Goal: Task Accomplishment & Management: Complete application form

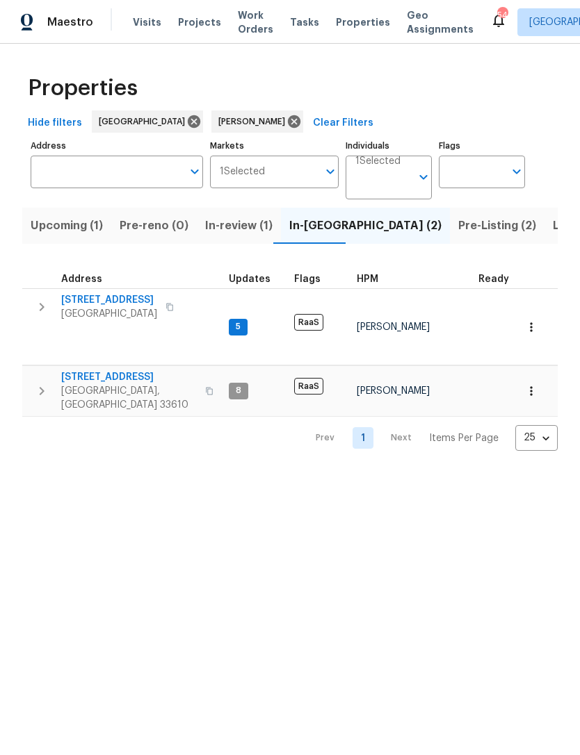
click at [552, 226] on span "Listed (17)" at bounding box center [580, 225] width 57 height 19
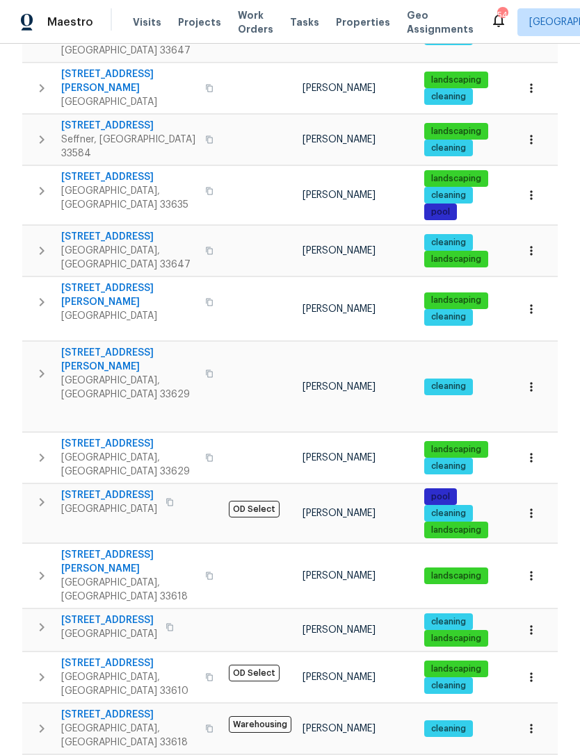
scroll to position [352, 0]
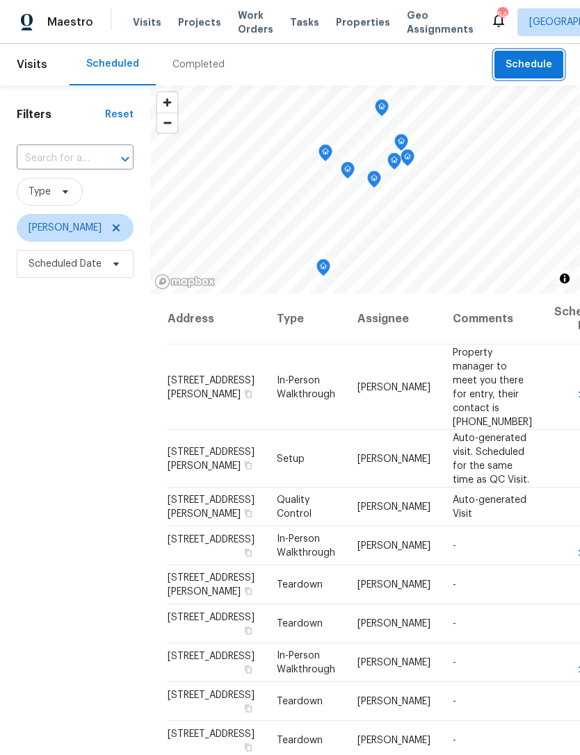
click at [531, 71] on span "Schedule" at bounding box center [528, 64] width 47 height 17
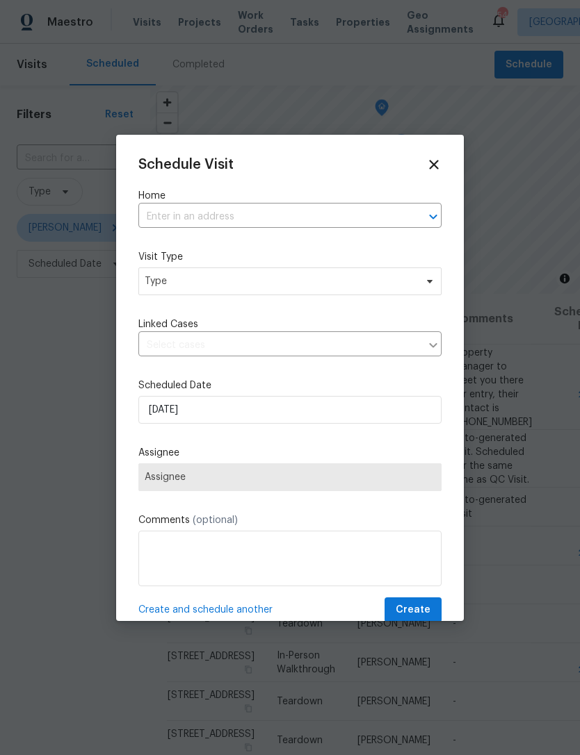
click at [329, 226] on input "text" at bounding box center [270, 217] width 264 height 22
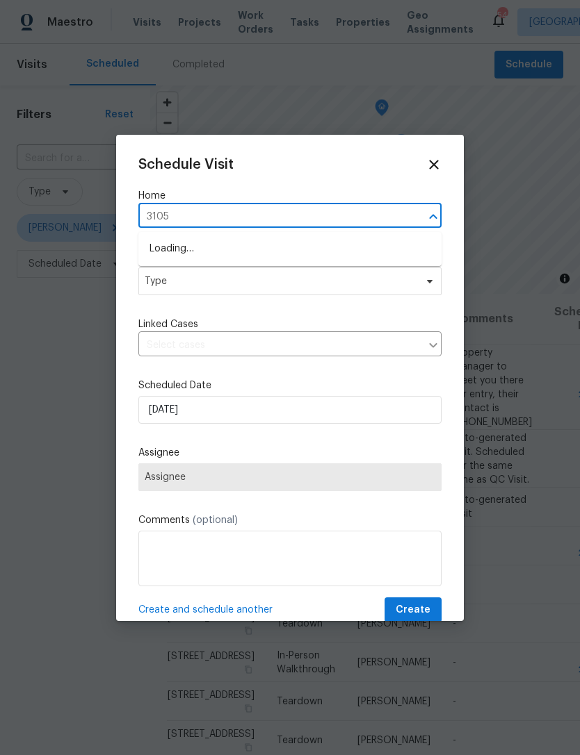
type input "3105"
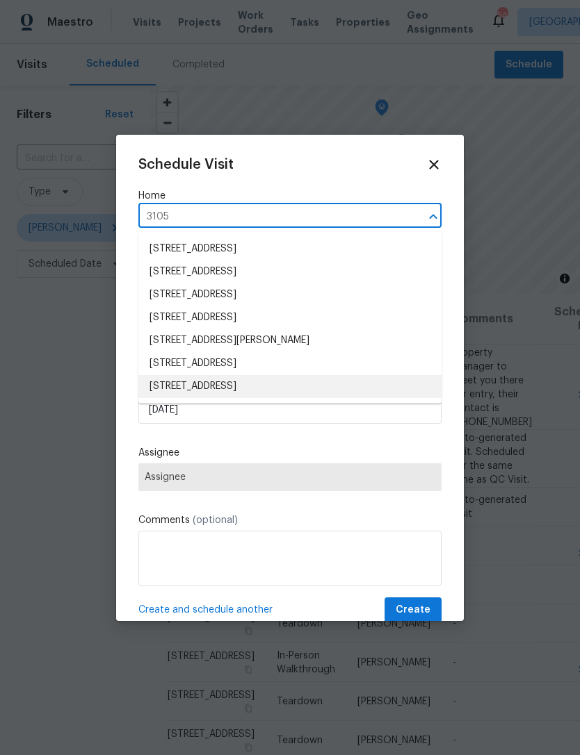
click at [309, 390] on li "3105 W Cherokee Ave, Tampa, FL 33611" at bounding box center [289, 386] width 303 height 23
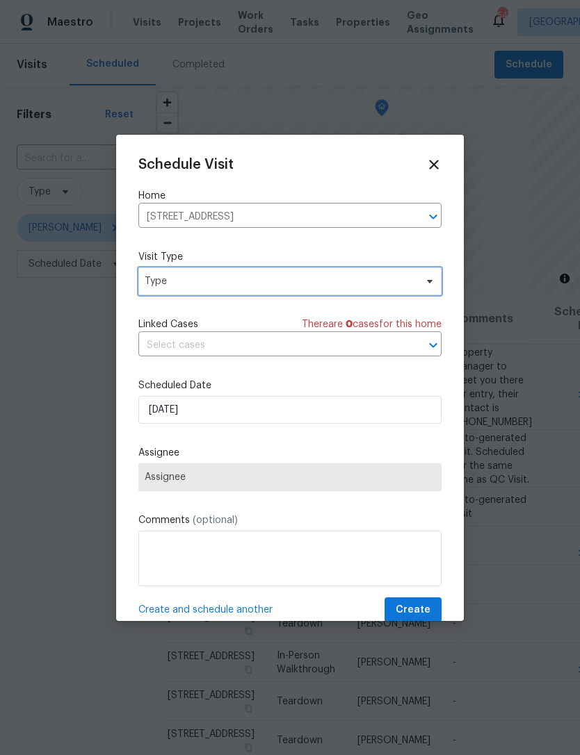
click at [308, 295] on span "Type" at bounding box center [289, 282] width 303 height 28
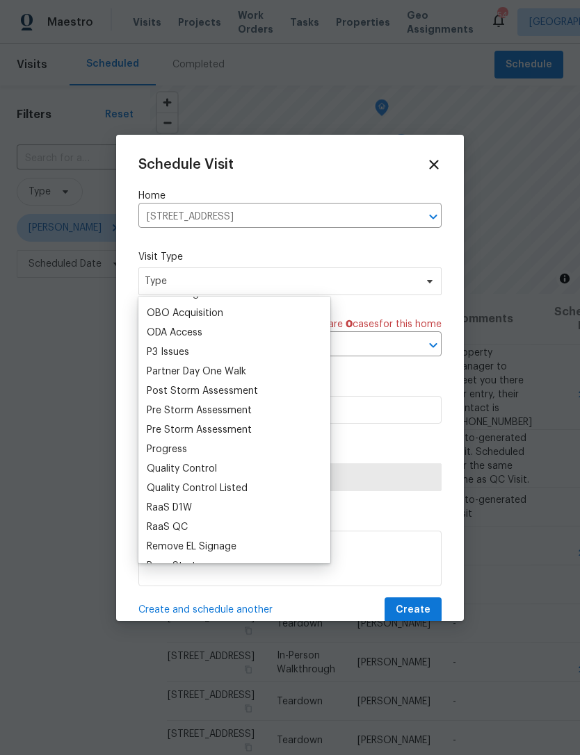
scroll to position [794, 0]
click at [181, 454] on div "Progress" at bounding box center [167, 449] width 40 height 14
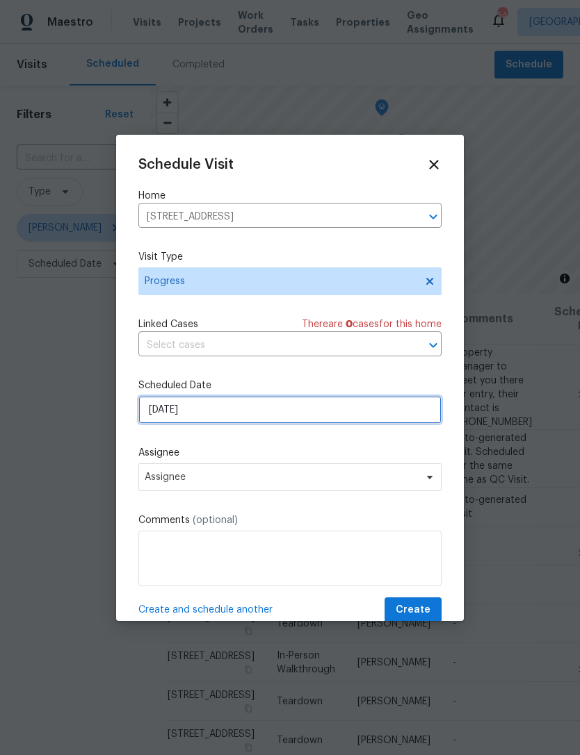
click at [258, 422] on input "9/23/2025" at bounding box center [289, 410] width 303 height 28
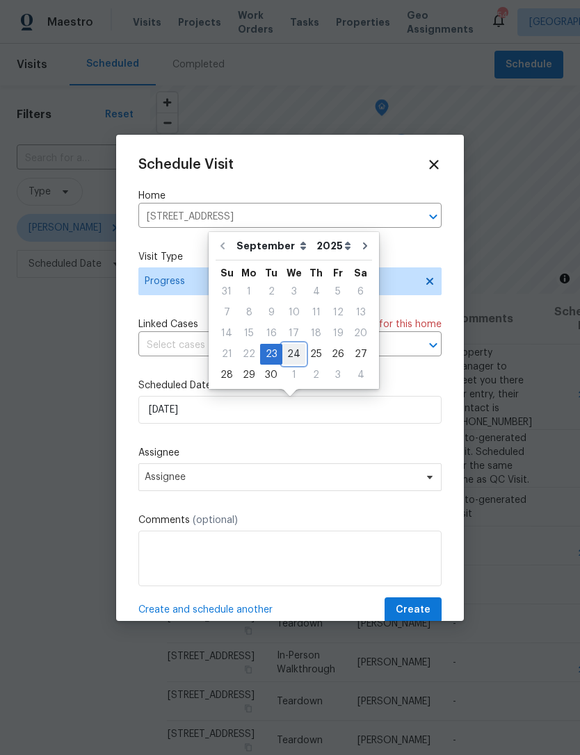
click at [286, 361] on div "24" at bounding box center [293, 354] width 23 height 19
type input "9/24/2025"
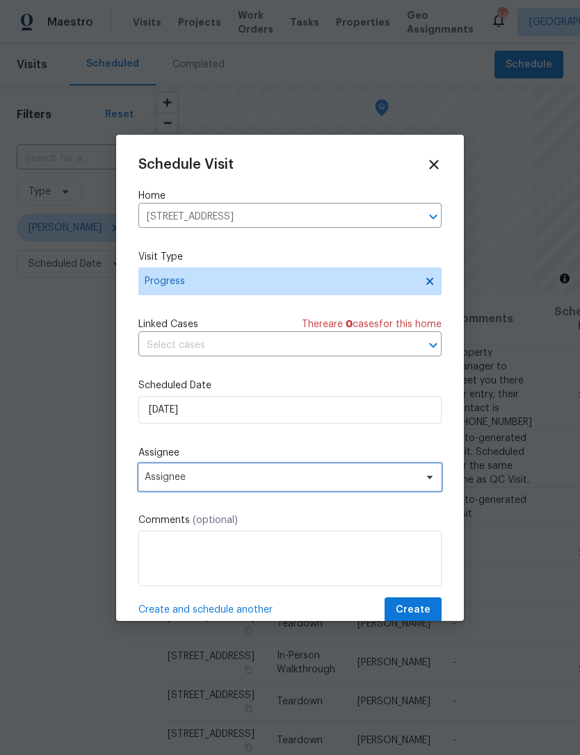
click at [259, 483] on span "Assignee" at bounding box center [281, 477] width 272 height 11
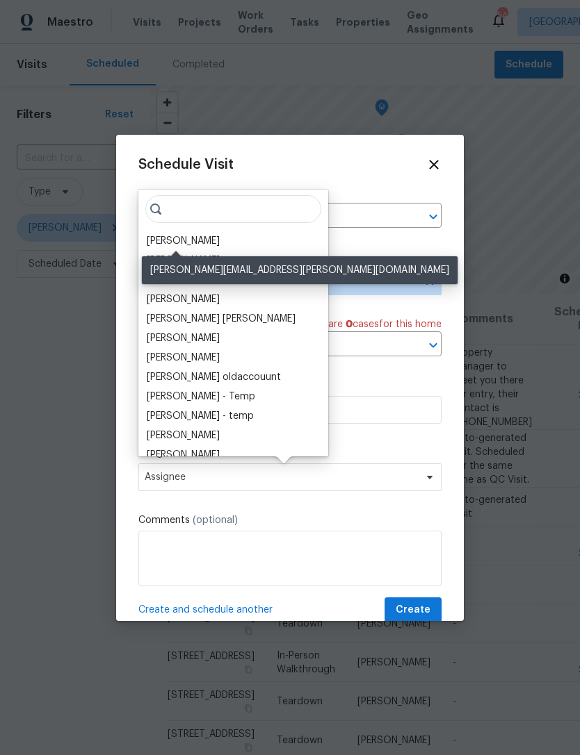
click at [195, 243] on div "[PERSON_NAME]" at bounding box center [183, 241] width 73 height 14
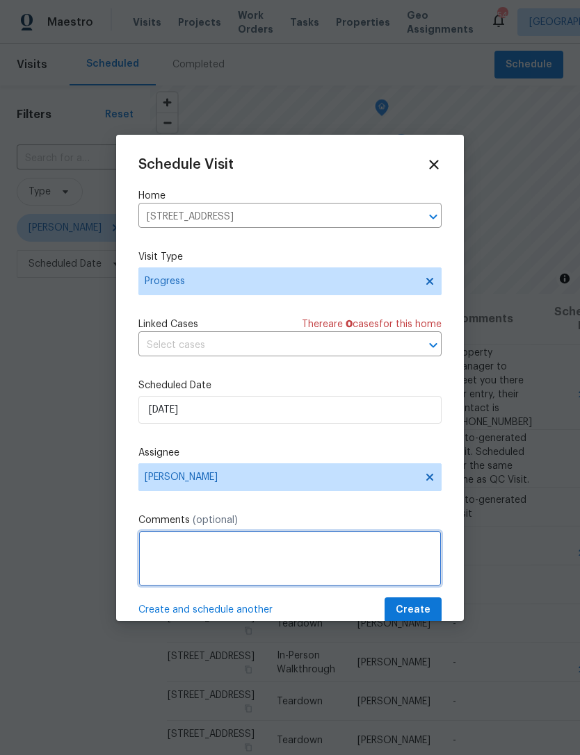
click at [295, 564] on textarea at bounding box center [289, 559] width 303 height 56
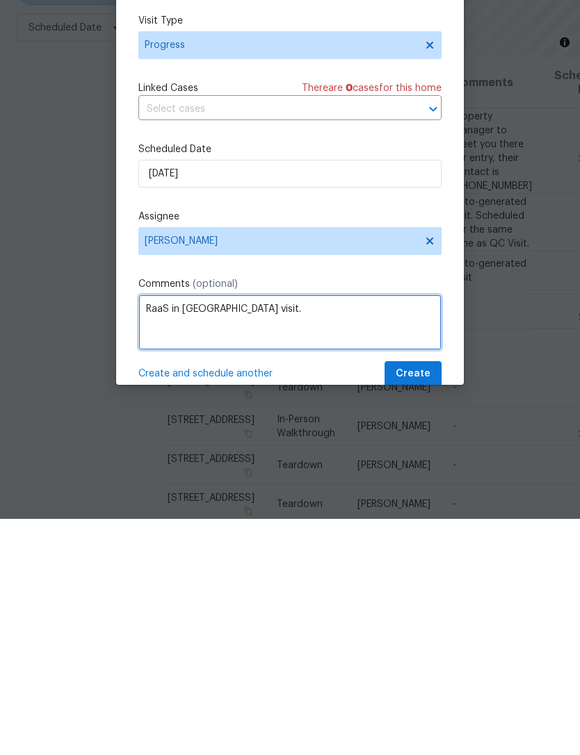
type textarea "RaaS in reno visit."
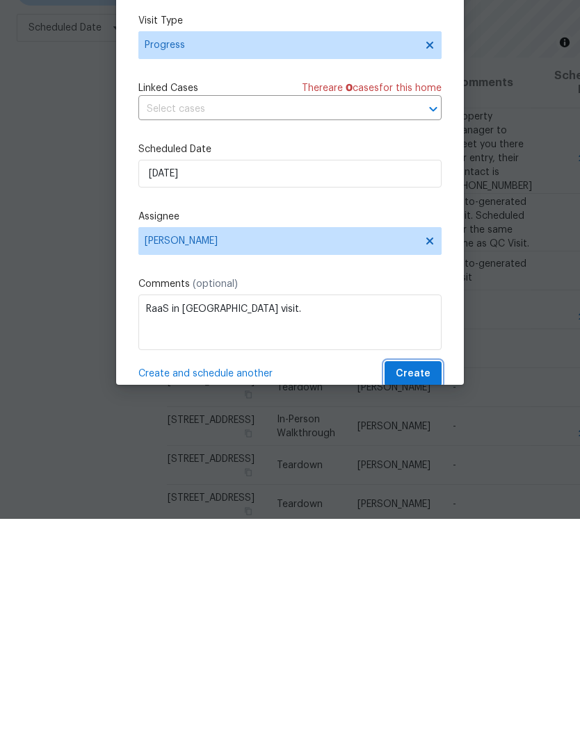
click at [421, 602] on span "Create" at bounding box center [412, 610] width 35 height 17
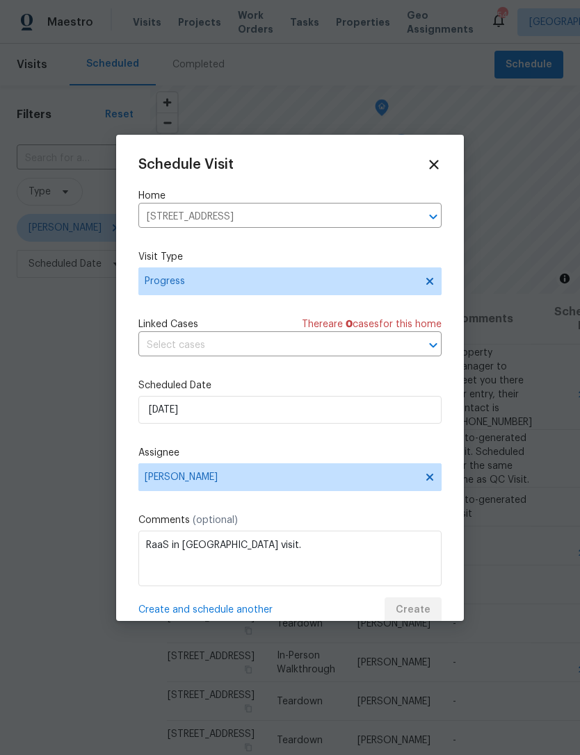
scroll to position [0, 0]
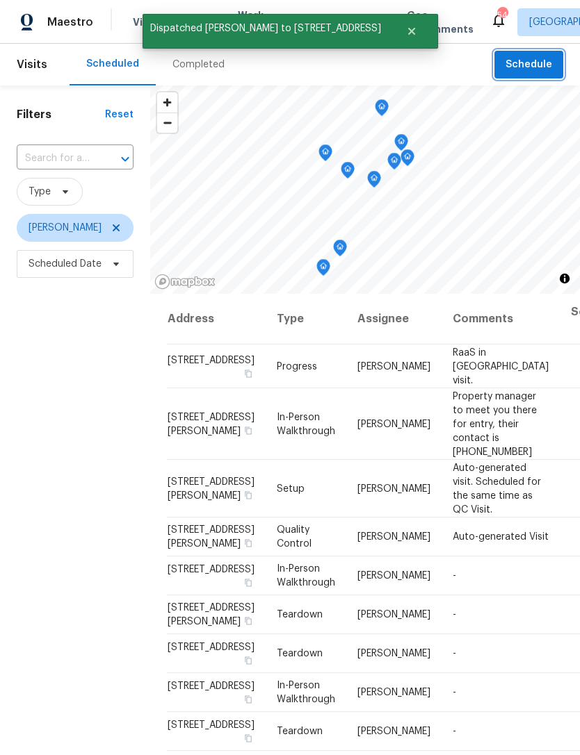
click at [535, 58] on span "Schedule" at bounding box center [528, 64] width 47 height 17
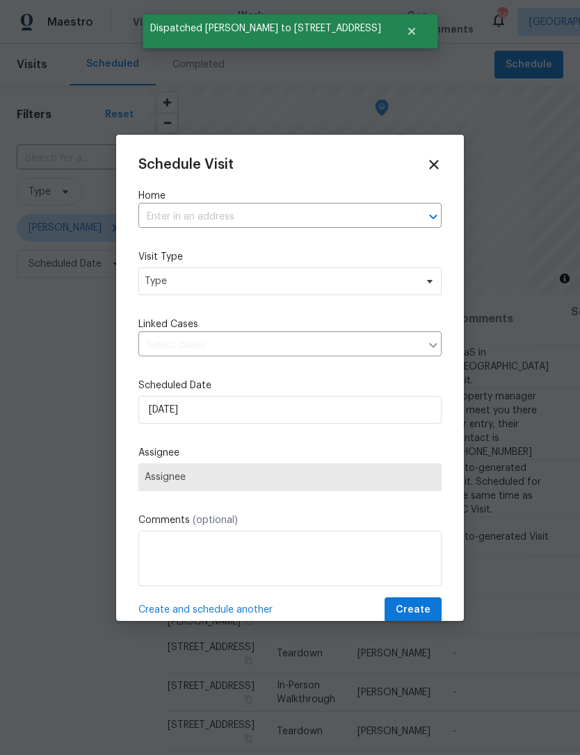
click at [362, 221] on input "text" at bounding box center [270, 217] width 264 height 22
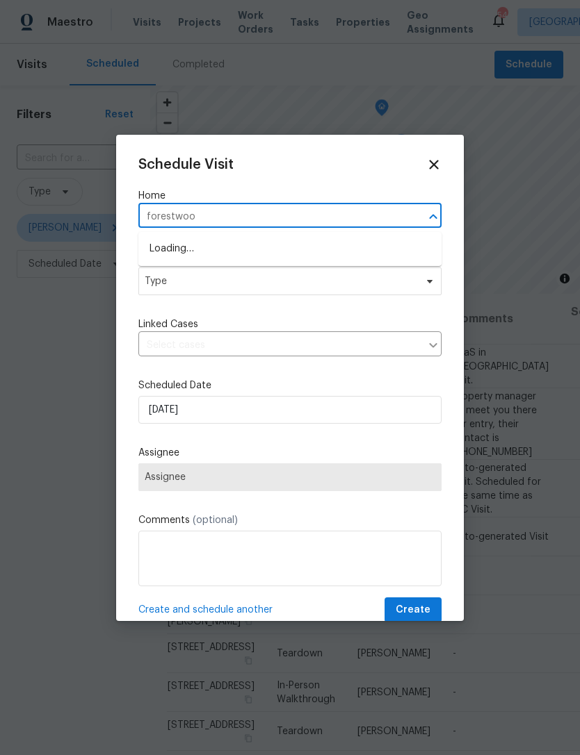
type input "forestwood"
click at [364, 275] on li "2905 Forestwood Dr, Seffner, FL 33584" at bounding box center [289, 272] width 303 height 23
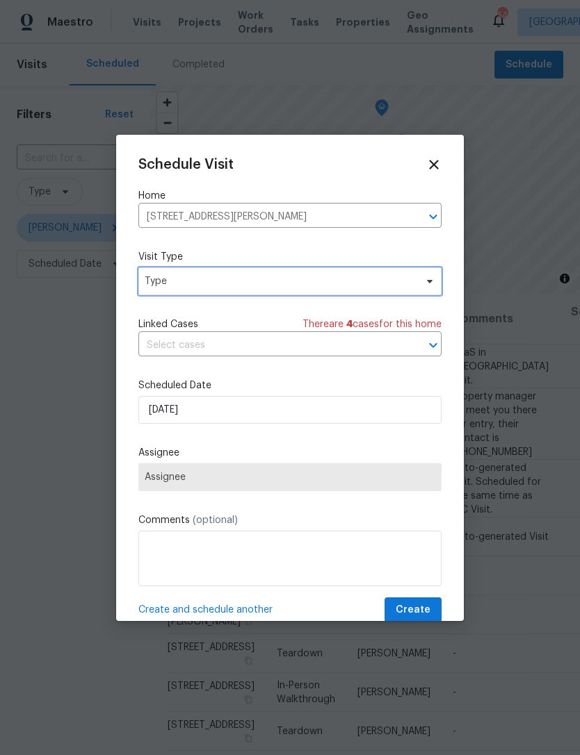
click at [348, 294] on span "Type" at bounding box center [289, 282] width 303 height 28
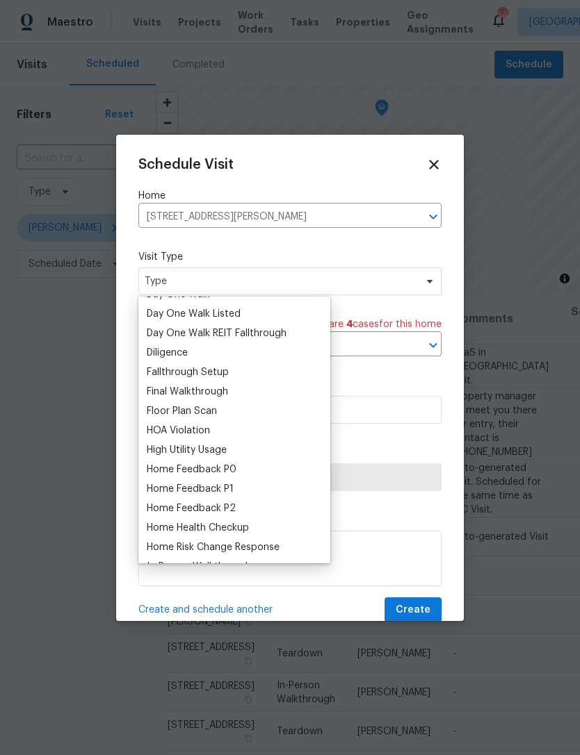
scroll to position [273, 0]
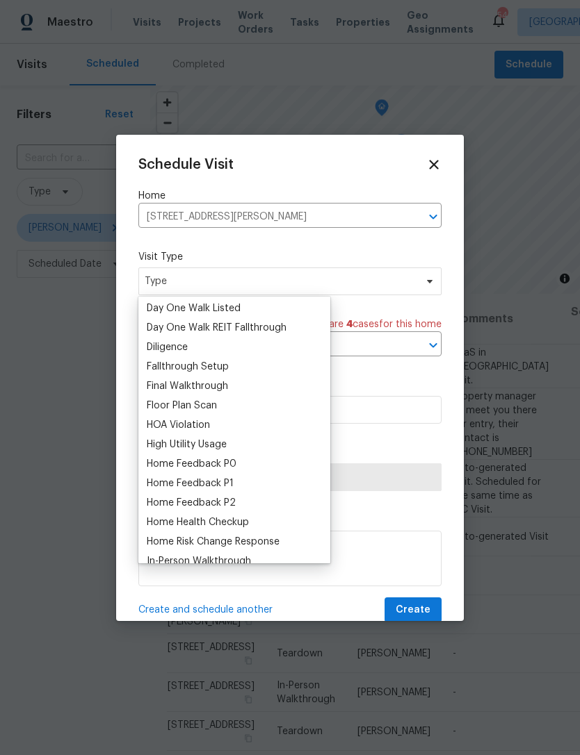
click at [247, 404] on div "Floor Plan Scan" at bounding box center [233, 405] width 183 height 19
click at [228, 409] on div "Floor Plan Scan" at bounding box center [233, 405] width 183 height 19
click at [205, 411] on div "Floor Plan Scan" at bounding box center [182, 406] width 70 height 14
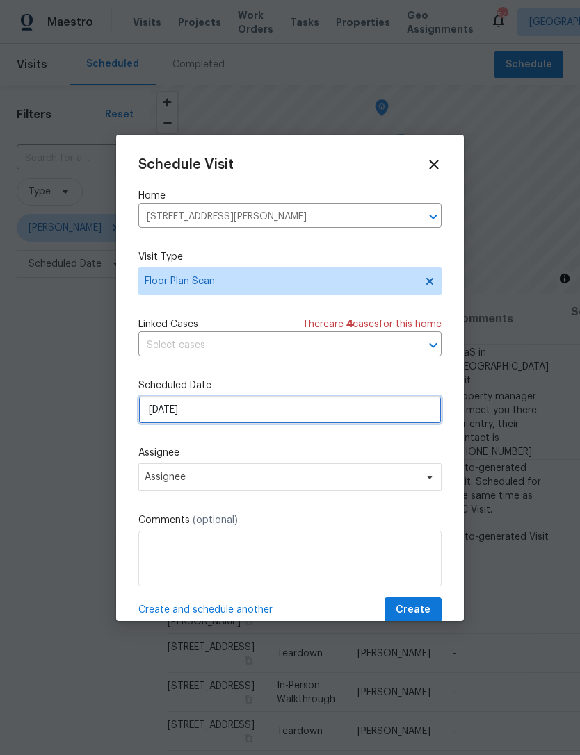
click at [236, 416] on input "9/23/2025" at bounding box center [289, 410] width 303 height 28
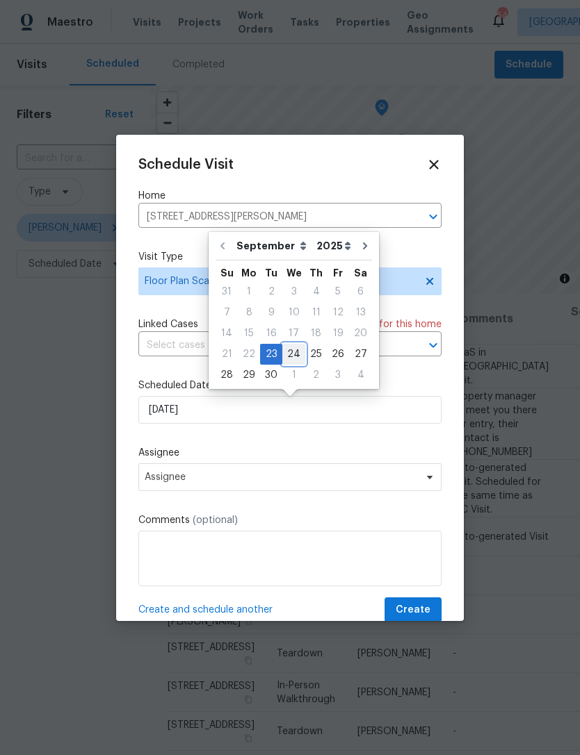
click at [287, 355] on div "24" at bounding box center [293, 354] width 23 height 19
type input "9/24/2025"
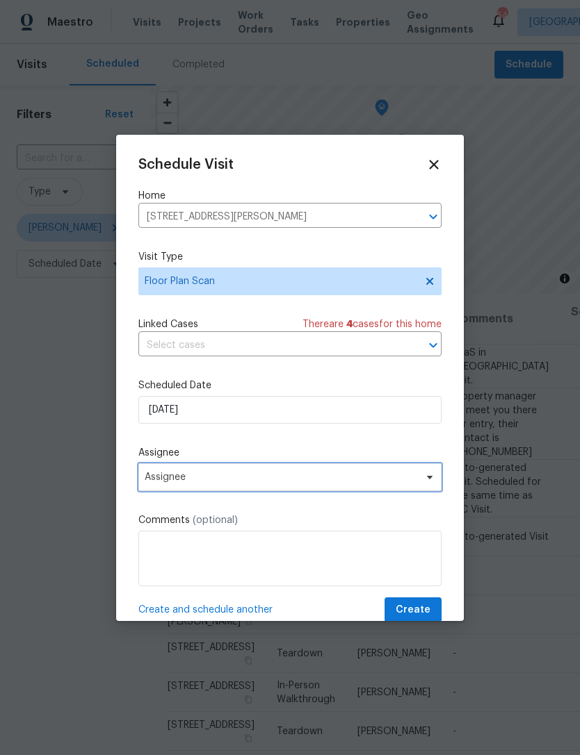
click at [247, 480] on span "Assignee" at bounding box center [281, 477] width 272 height 11
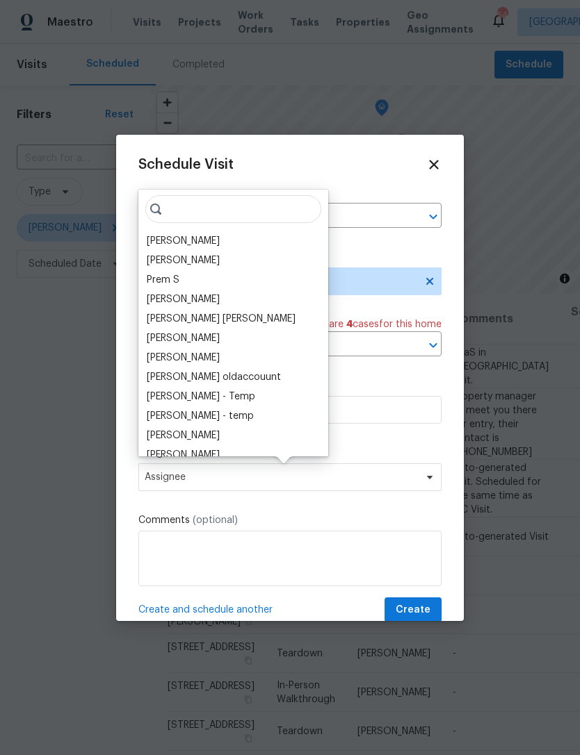
click at [190, 241] on div "[PERSON_NAME]" at bounding box center [183, 241] width 73 height 14
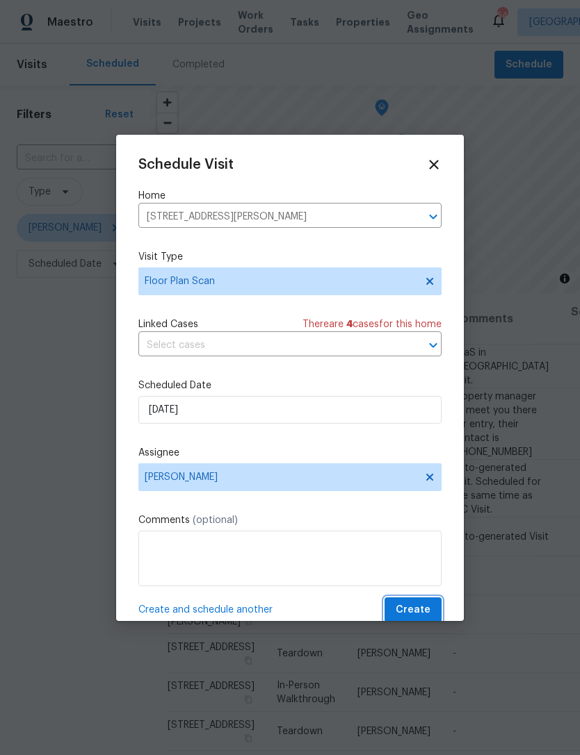
click at [413, 607] on span "Create" at bounding box center [412, 610] width 35 height 17
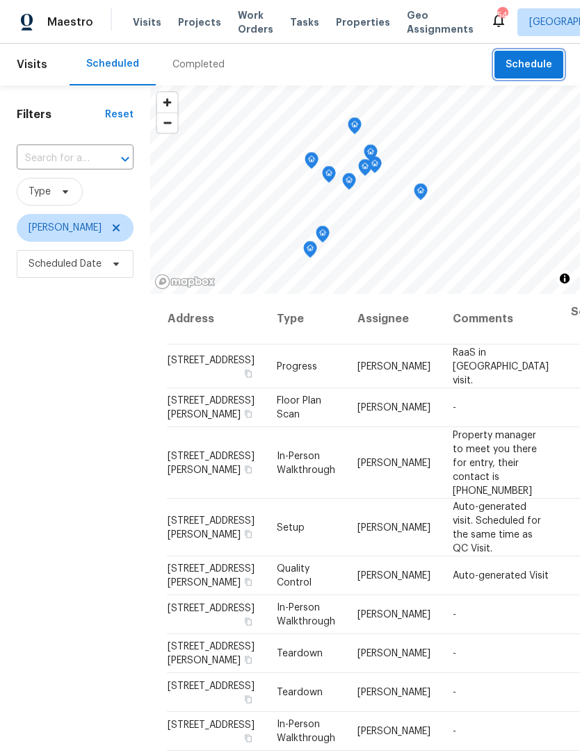
click at [534, 67] on span "Schedule" at bounding box center [528, 64] width 47 height 17
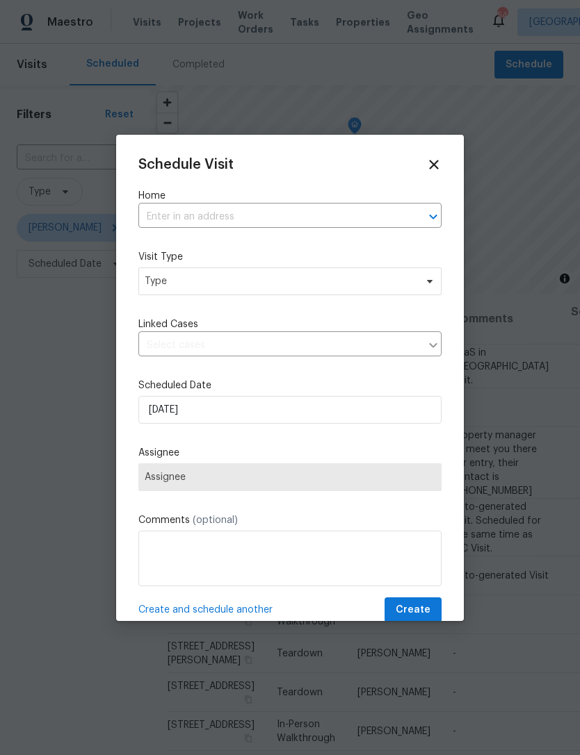
click at [343, 215] on input "text" at bounding box center [270, 217] width 264 height 22
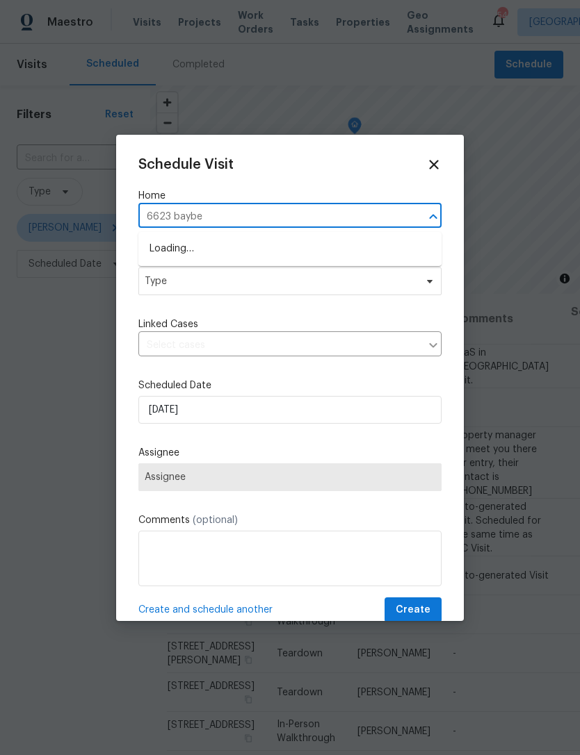
type input "6623 bayb"
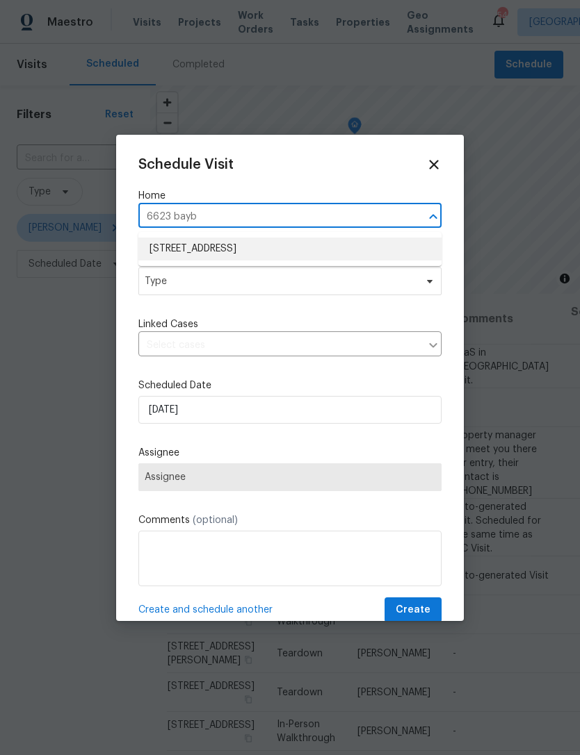
click at [355, 252] on li "6623 Baybrooks Cir, Temple Terrace, FL 33617" at bounding box center [289, 249] width 303 height 23
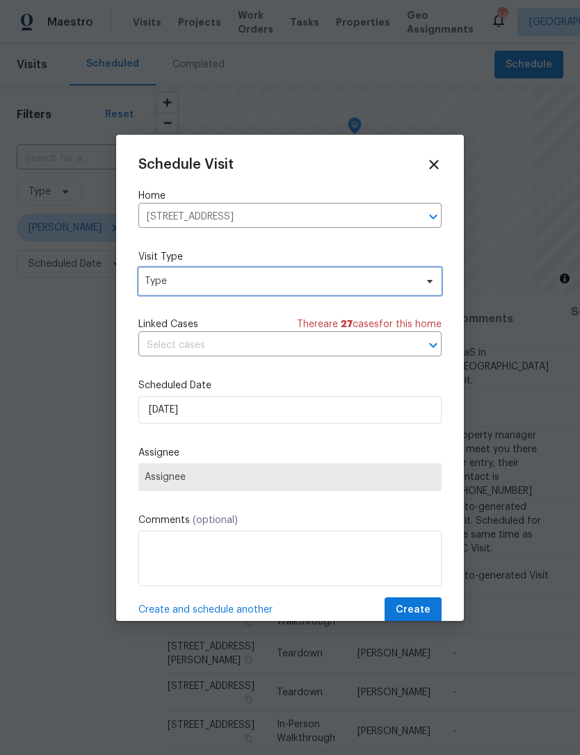
click at [337, 286] on span "Type" at bounding box center [280, 281] width 270 height 14
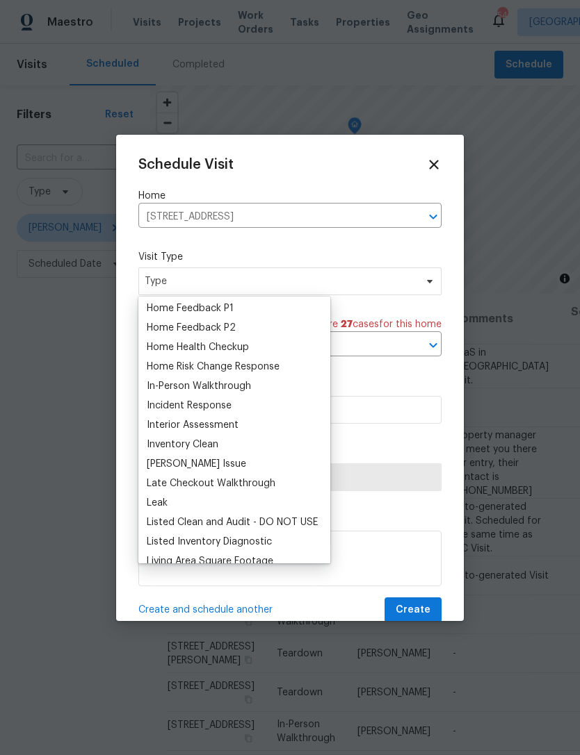
scroll to position [444, 0]
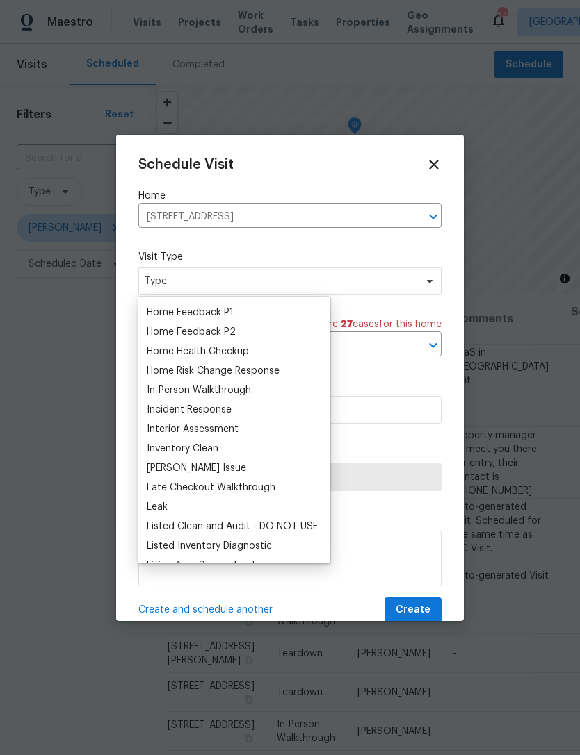
click at [248, 352] on div "Home Health Checkup" at bounding box center [198, 352] width 102 height 14
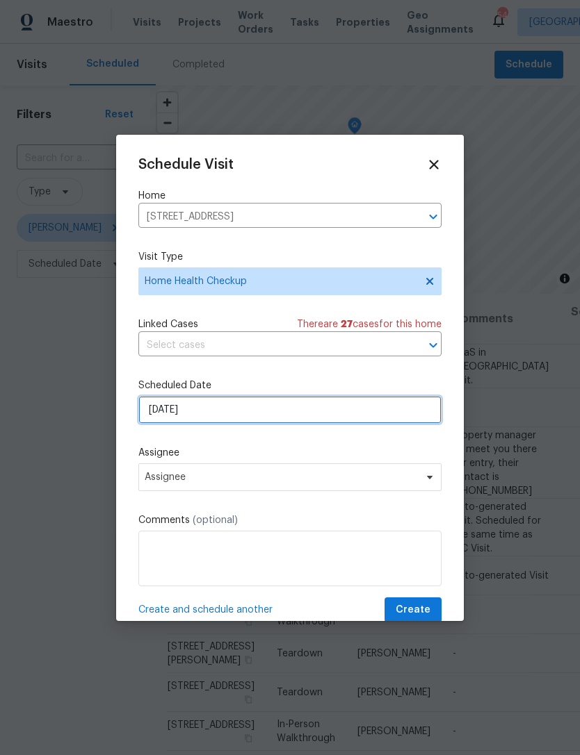
click at [295, 416] on input "9/23/2025" at bounding box center [289, 410] width 303 height 28
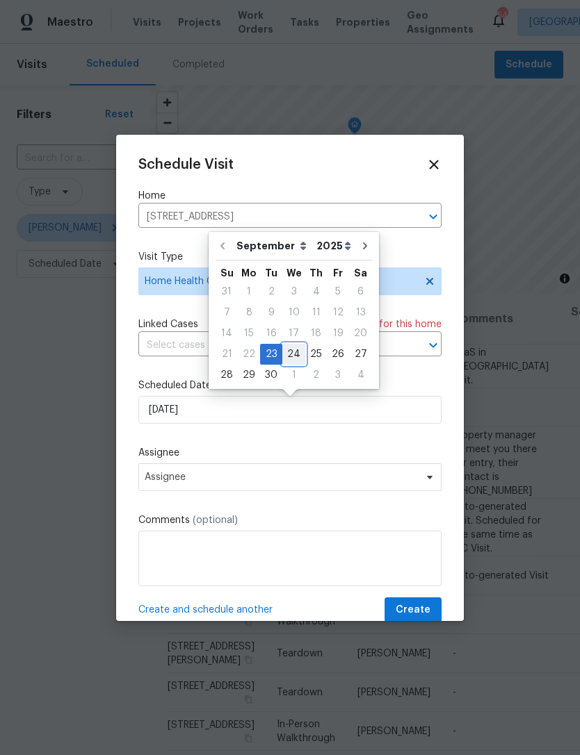
click at [290, 358] on div "24" at bounding box center [293, 354] width 23 height 19
type input "9/24/2025"
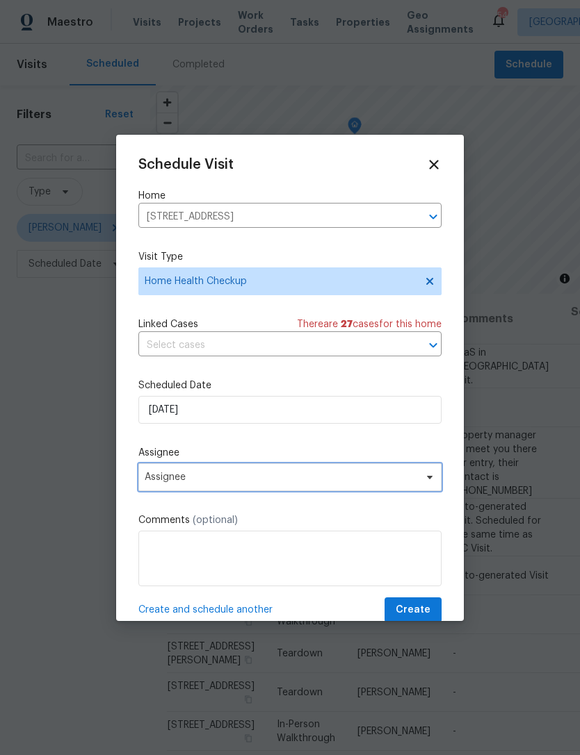
click at [284, 483] on span "Assignee" at bounding box center [281, 477] width 272 height 11
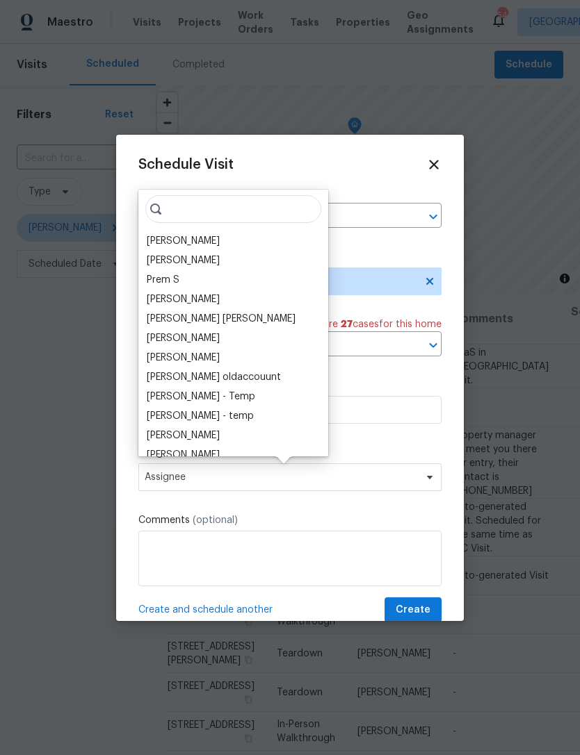
click at [227, 249] on div "[PERSON_NAME]" at bounding box center [232, 240] width 181 height 19
click at [185, 241] on div "[PERSON_NAME]" at bounding box center [183, 241] width 73 height 14
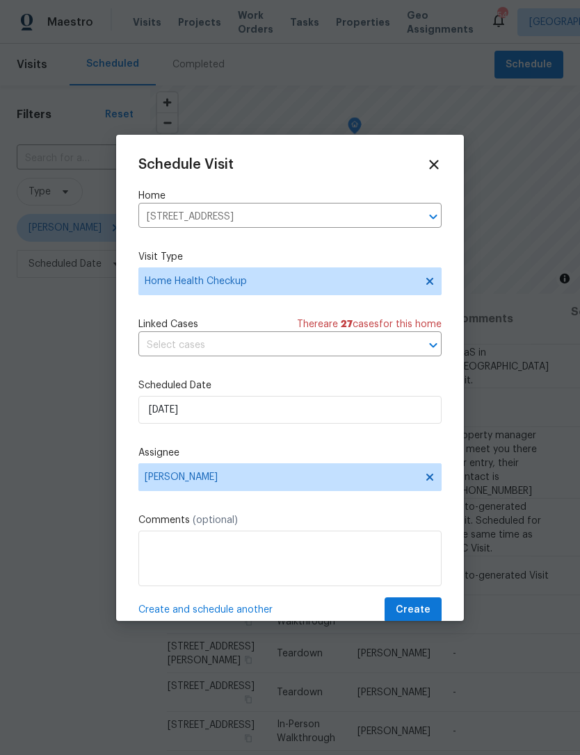
click at [429, 634] on div at bounding box center [290, 377] width 580 height 755
click at [414, 611] on span "Create" at bounding box center [412, 610] width 35 height 17
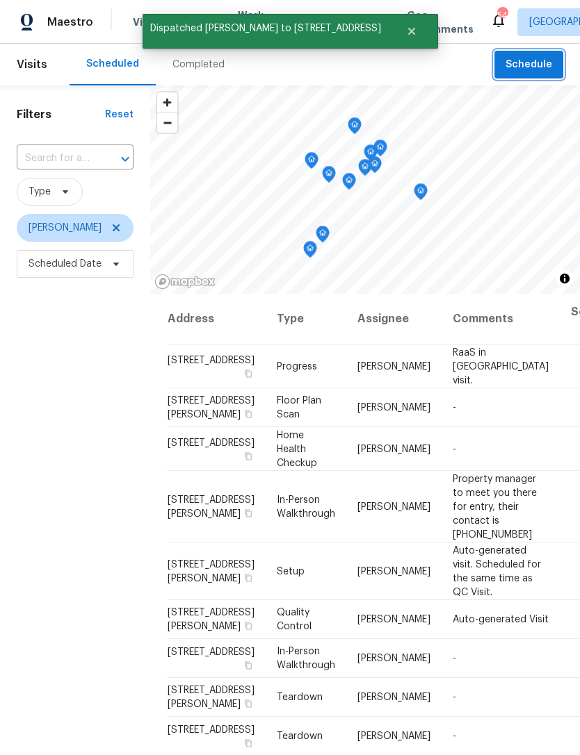
click at [529, 67] on span "Schedule" at bounding box center [528, 64] width 47 height 17
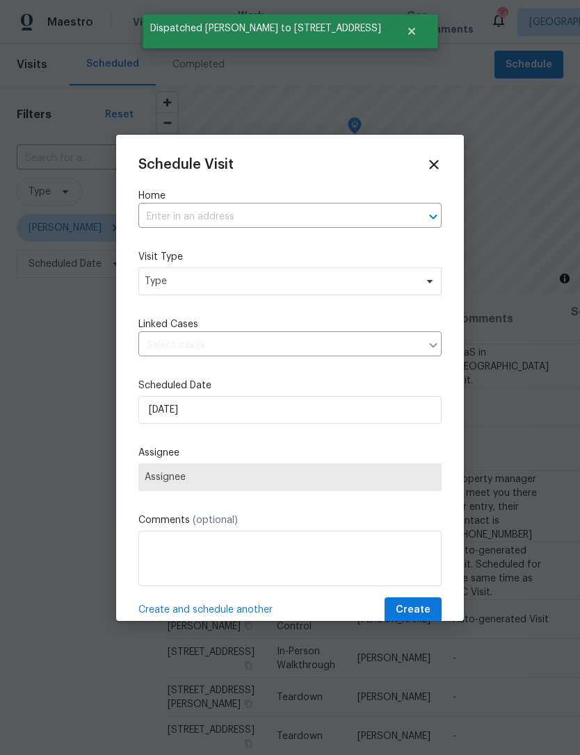
click at [239, 223] on input "text" at bounding box center [270, 217] width 264 height 22
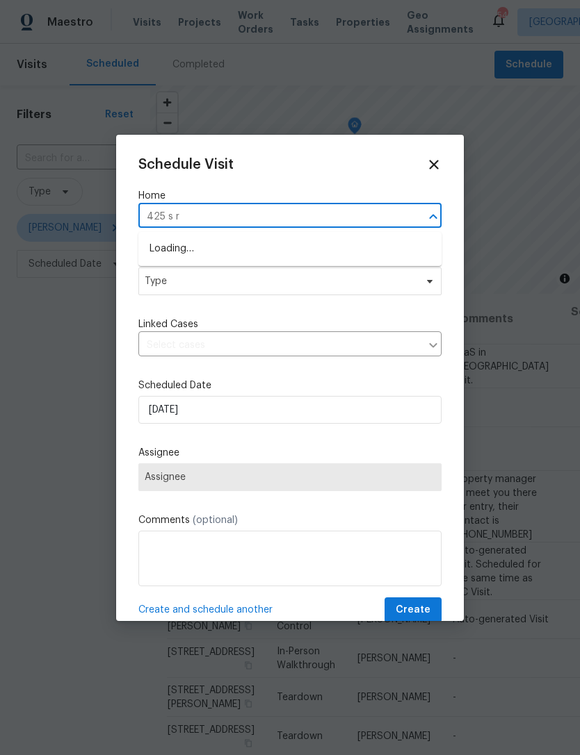
type input "425 s ri"
click at [353, 258] on li "425 S Riverhills Dr, Temple Terrace, FL 33617" at bounding box center [289, 249] width 303 height 23
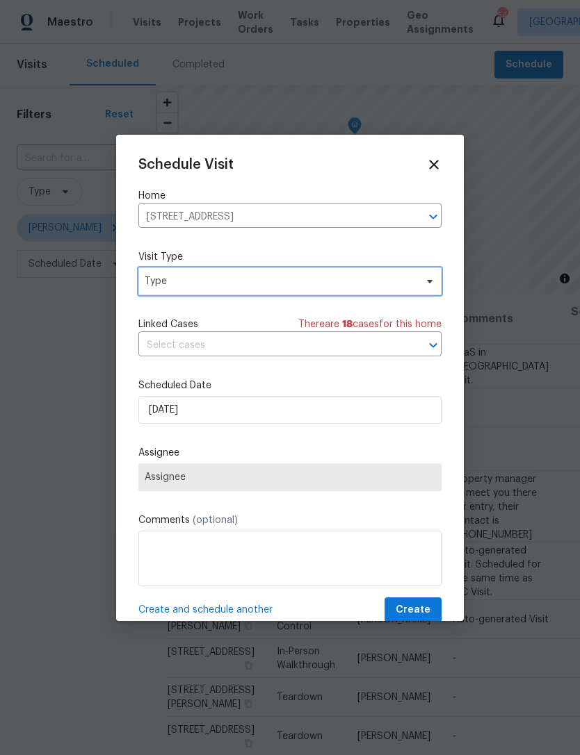
click at [329, 294] on span "Type" at bounding box center [289, 282] width 303 height 28
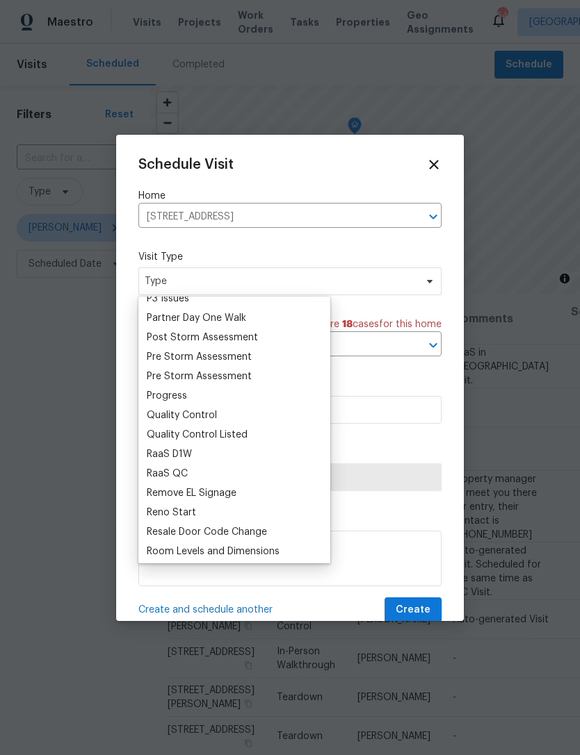
scroll to position [850, 0]
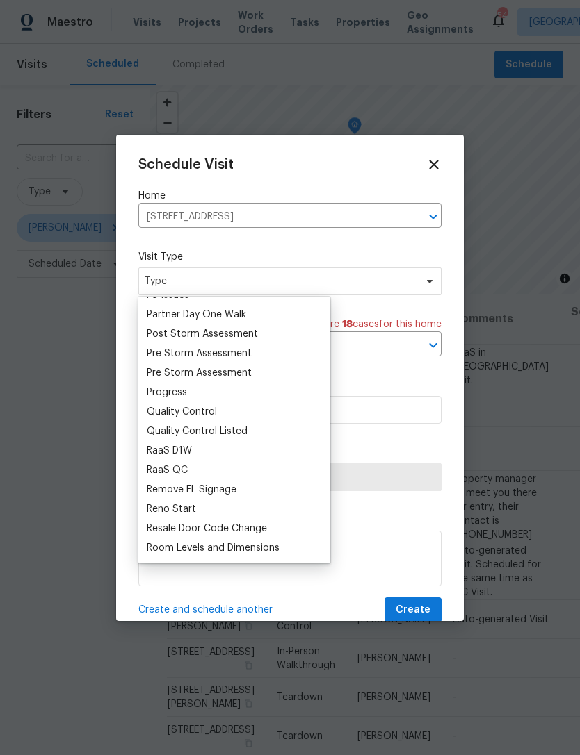
click at [179, 407] on div "Quality Control" at bounding box center [182, 412] width 70 height 14
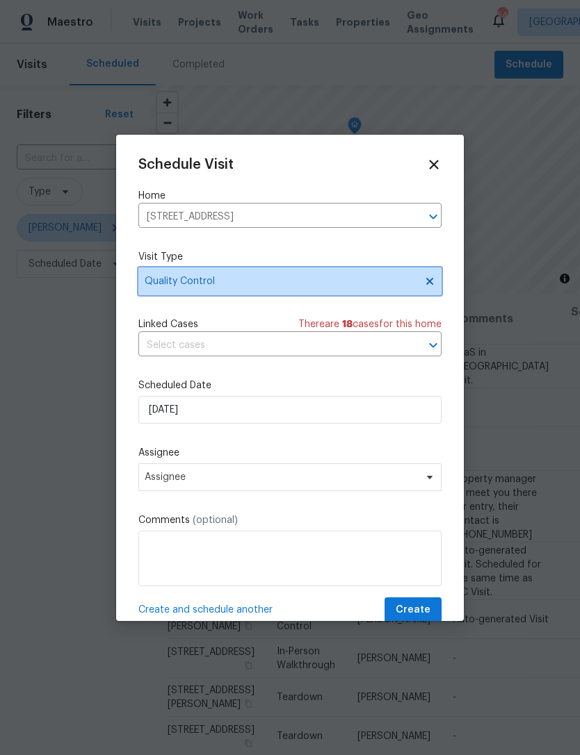
click at [353, 280] on span "Quality Control" at bounding box center [280, 281] width 270 height 14
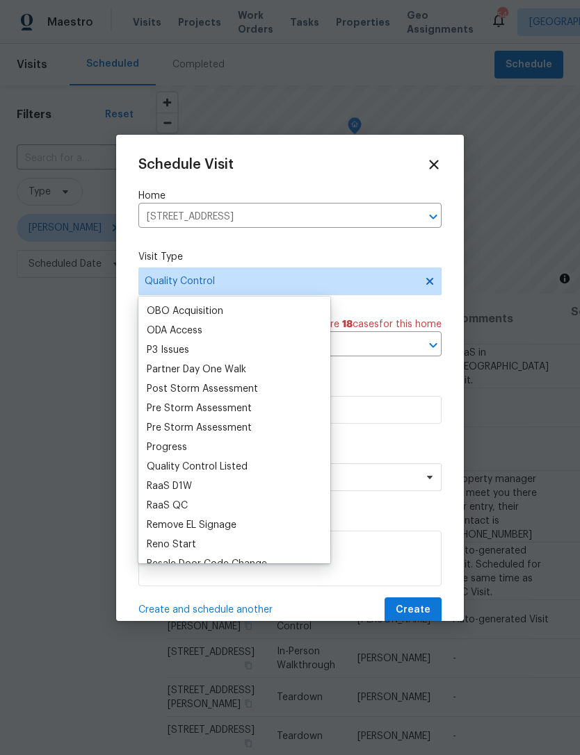
scroll to position [822, 0]
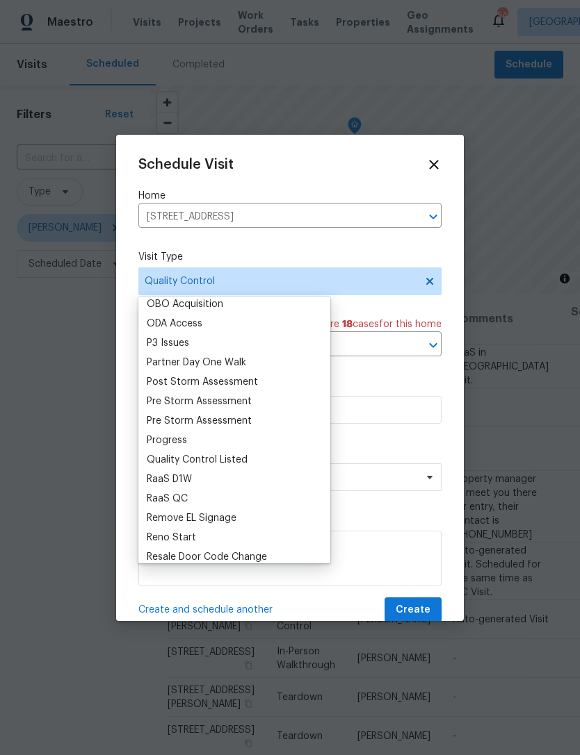
click at [183, 439] on div "Progress" at bounding box center [167, 441] width 40 height 14
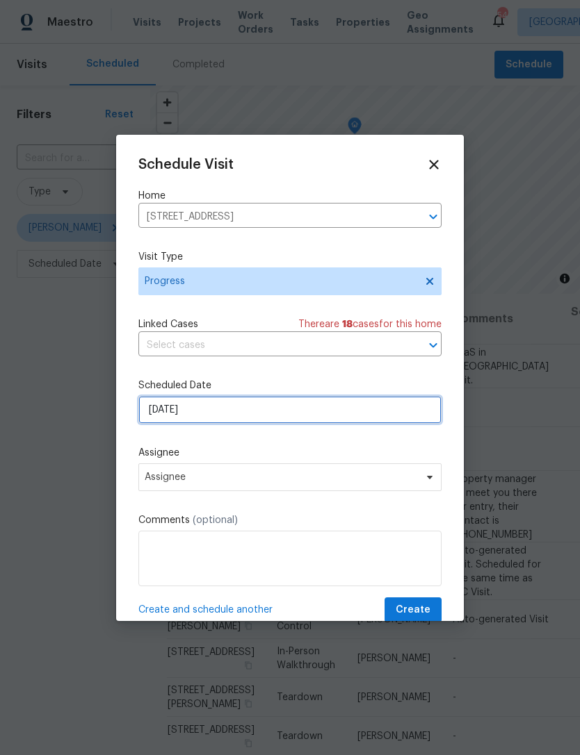
click at [293, 410] on input "9/23/2025" at bounding box center [289, 410] width 303 height 28
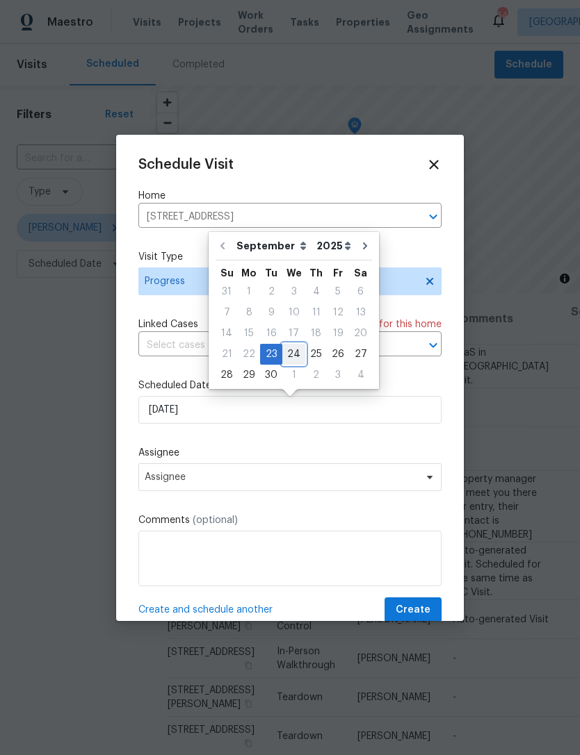
click at [288, 357] on div "24" at bounding box center [293, 354] width 23 height 19
type input "9/24/2025"
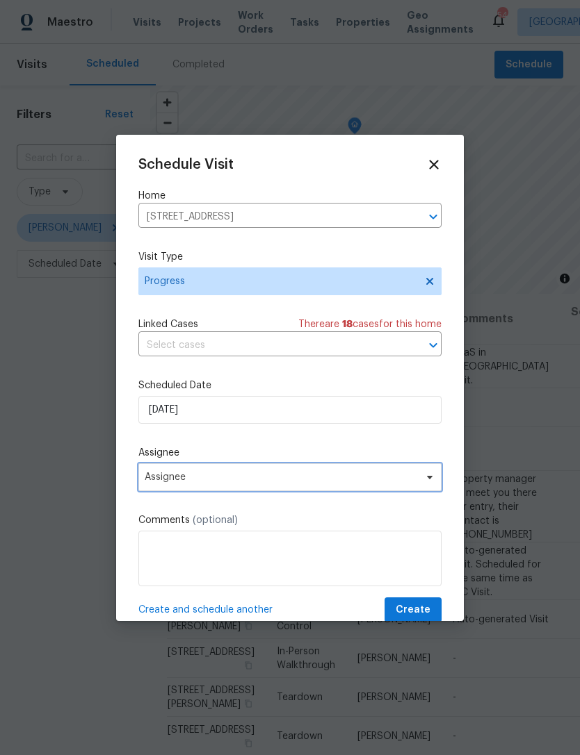
click at [256, 479] on span "Assignee" at bounding box center [281, 477] width 272 height 11
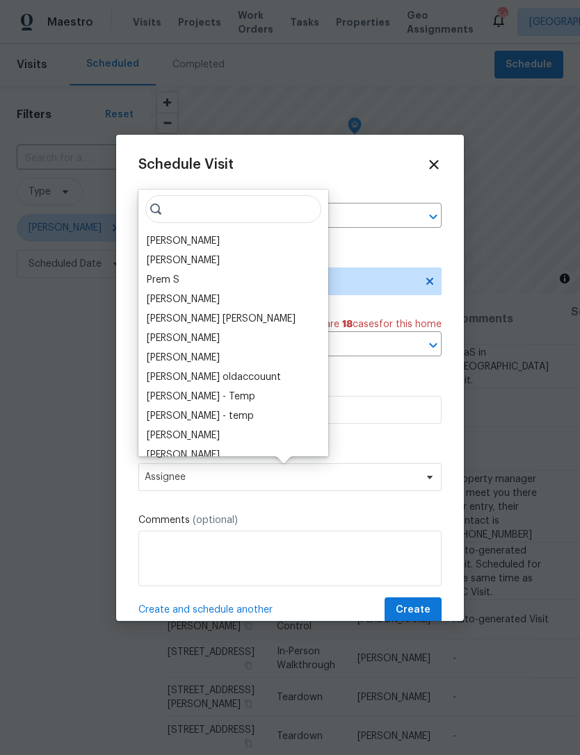
click at [188, 247] on div "[PERSON_NAME]" at bounding box center [183, 241] width 73 height 14
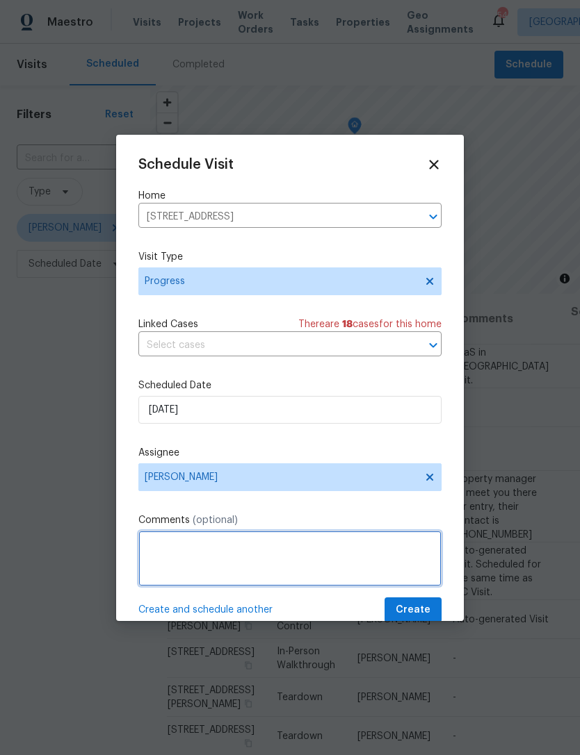
click at [273, 544] on textarea at bounding box center [289, 559] width 303 height 56
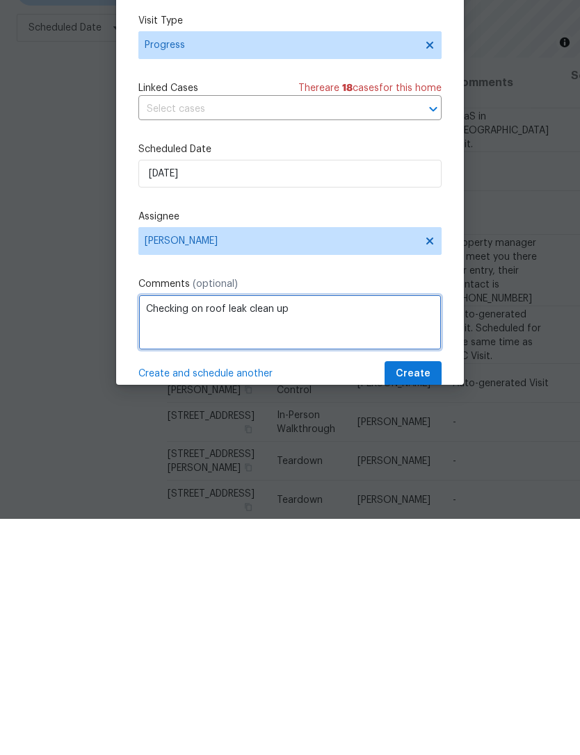
type textarea "Checking on roof leak clean up"
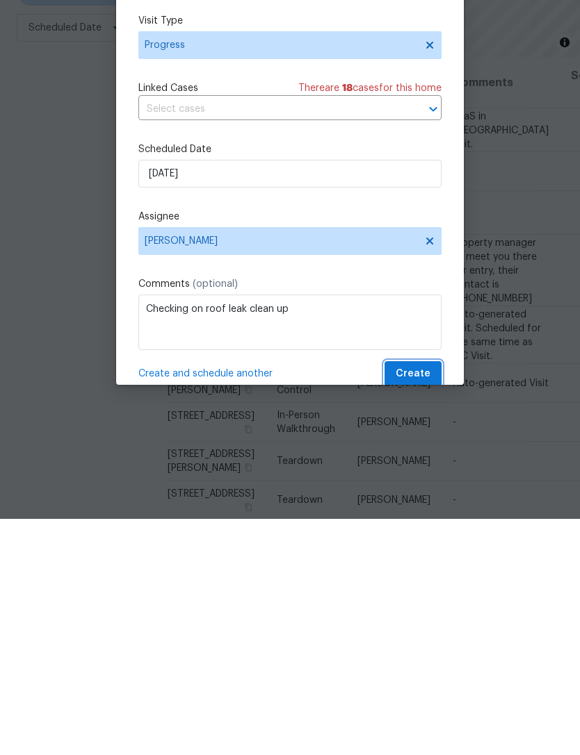
click at [416, 602] on span "Create" at bounding box center [412, 610] width 35 height 17
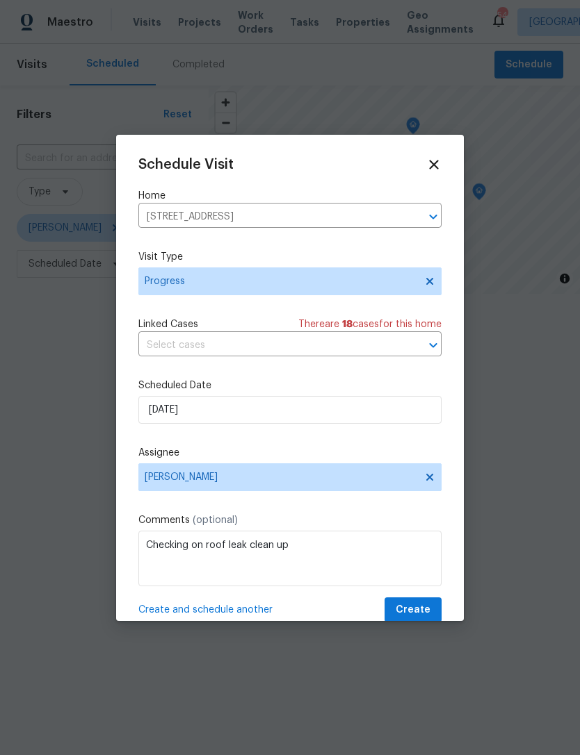
scroll to position [0, 0]
